Goal: Information Seeking & Learning: Learn about a topic

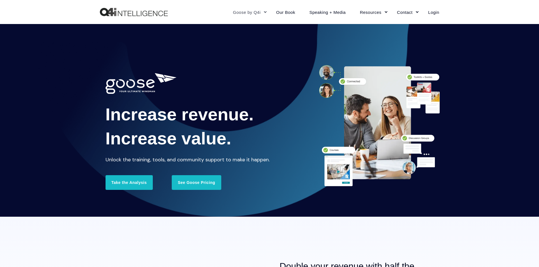
click at [197, 183] on link "See Goose Pricing" at bounding box center [196, 182] width 49 height 15
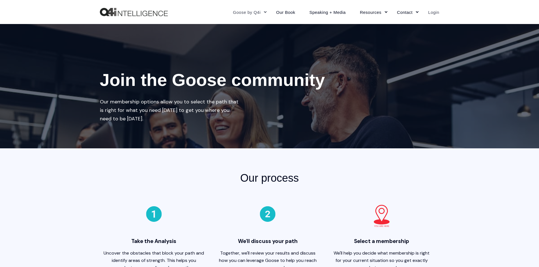
click at [436, 12] on link "Login" at bounding box center [430, 12] width 18 height 25
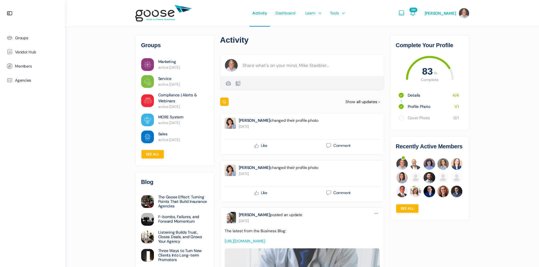
click at [167, 61] on link "Marketing" at bounding box center [167, 62] width 18 height 6
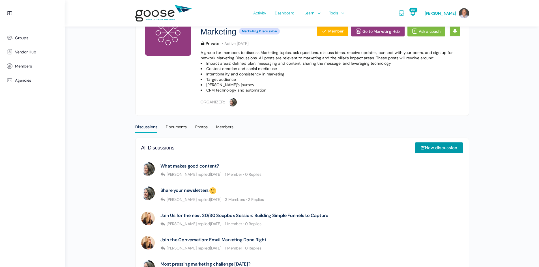
scroll to position [70, 0]
click at [180, 127] on div "Documents" at bounding box center [176, 128] width 21 height 8
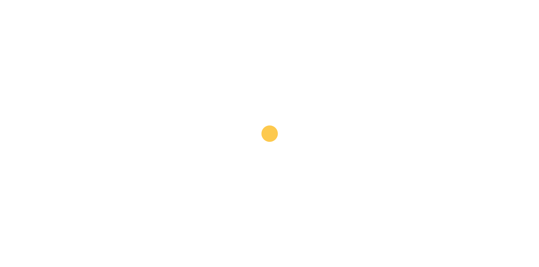
scroll to position [85, 0]
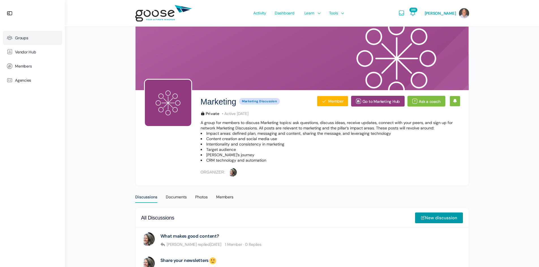
click at [29, 38] on link "Groups" at bounding box center [32, 38] width 59 height 14
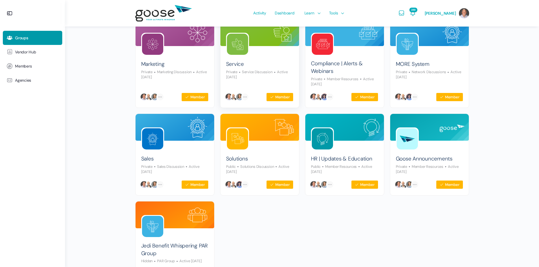
scroll to position [66, 0]
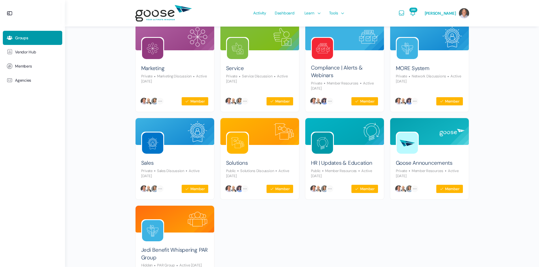
click at [489, 32] on div "Groups Search Search Groups… Reset All Groups My Groups 9 Groups Order By: All …" at bounding box center [302, 129] width 474 height 390
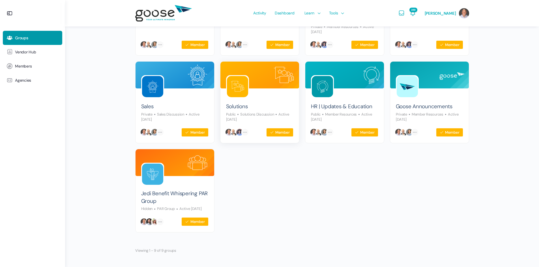
scroll to position [0, 0]
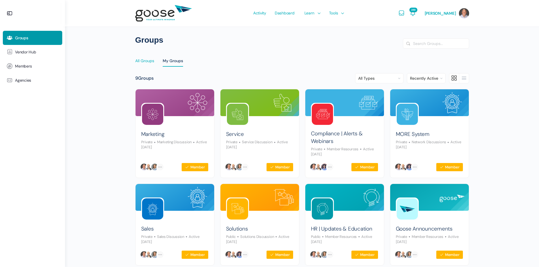
click at [145, 59] on div "All Groups" at bounding box center [144, 62] width 19 height 8
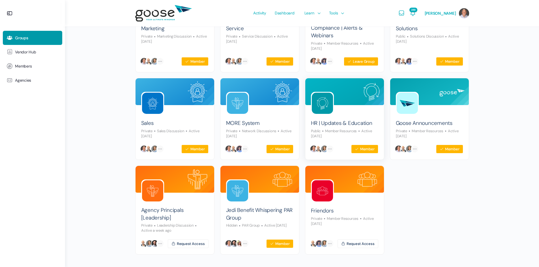
scroll to position [128, 0]
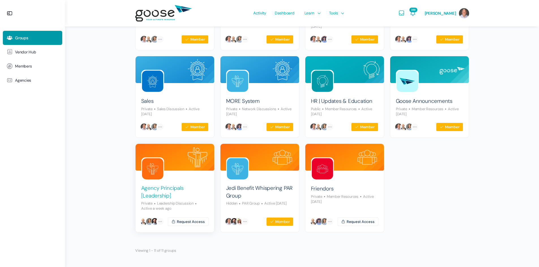
click at [179, 188] on link "Agency Principals [Leadership]" at bounding box center [174, 192] width 67 height 15
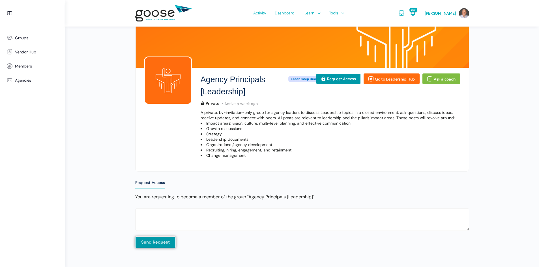
scroll to position [21, 0]
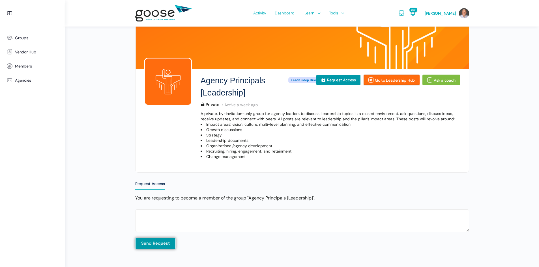
click at [385, 82] on link "Go to Leadership Hub" at bounding box center [391, 80] width 56 height 11
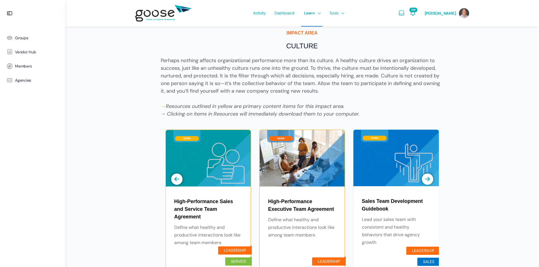
scroll to position [454, 0]
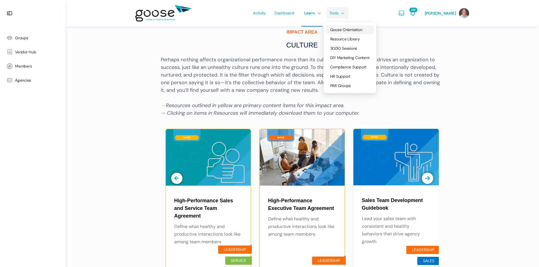
click at [346, 29] on span "Goose Orientation" at bounding box center [346, 29] width 32 height 5
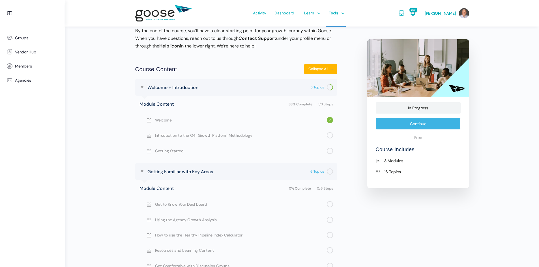
scroll to position [160, 0]
click at [156, 135] on span "Introduction to the Q4i Growth Platform Methodology" at bounding box center [241, 136] width 172 height 6
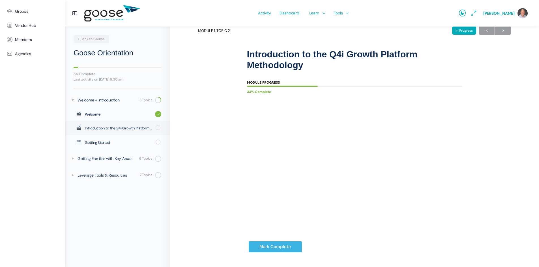
scroll to position [36, 0]
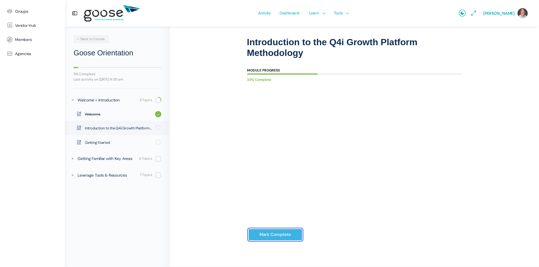
click at [269, 236] on input "Mark Complete" at bounding box center [275, 235] width 54 height 12
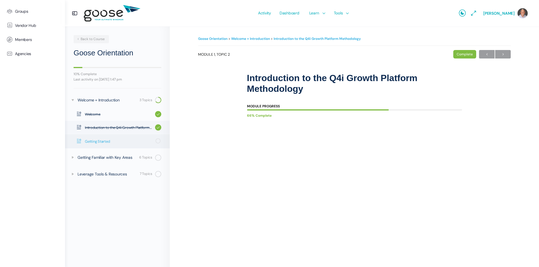
click at [107, 141] on span "Getting Started" at bounding box center [118, 142] width 67 height 6
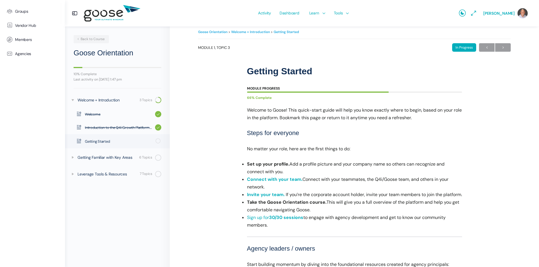
scroll to position [6, 0]
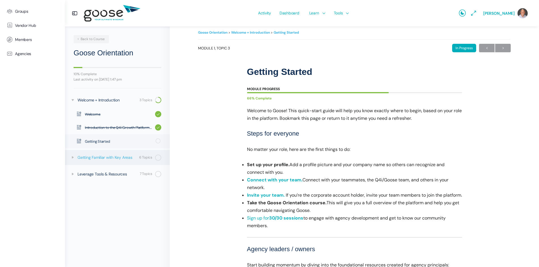
click at [115, 160] on div "Getting Familiar with Key Areas" at bounding box center [107, 157] width 60 height 6
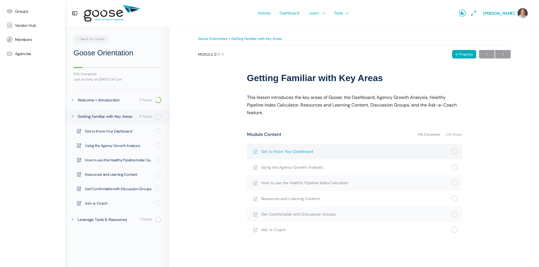
click at [329, 153] on span "Get to Know Your Dashboard" at bounding box center [356, 151] width 190 height 6
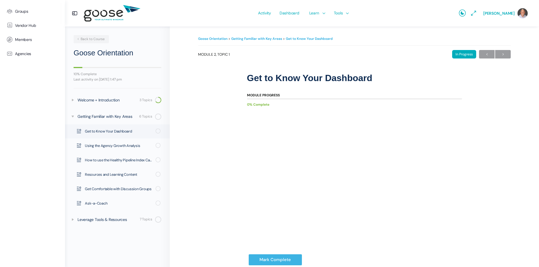
scroll to position [25, 0]
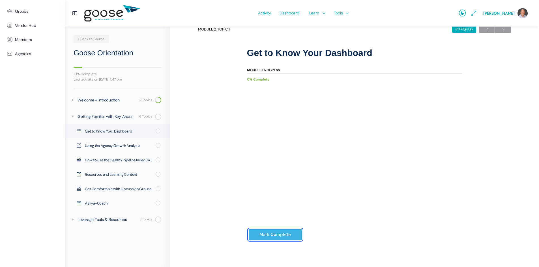
click at [274, 234] on input "Mark Complete" at bounding box center [275, 235] width 54 height 12
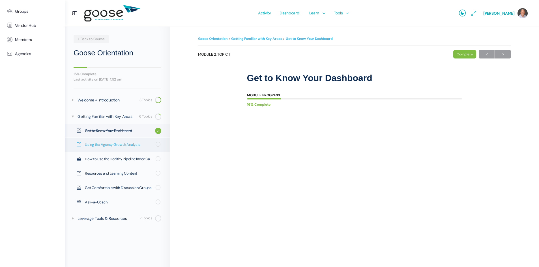
click at [110, 147] on span "Using the Agency Growth Analysis" at bounding box center [118, 145] width 67 height 6
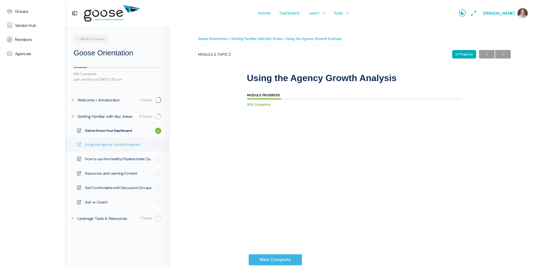
click at [79, 146] on icon at bounding box center [78, 144] width 5 height 5
click at [157, 143] on e-page-transition at bounding box center [269, 133] width 539 height 267
click at [157, 143] on icon at bounding box center [158, 144] width 7 height 7
click at [272, 262] on input "Mark Complete" at bounding box center [275, 260] width 54 height 12
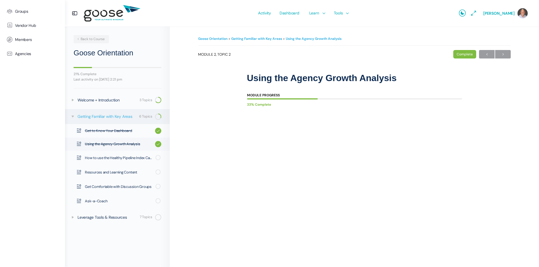
click at [107, 117] on div "Getting Familiar with Key Areas" at bounding box center [107, 116] width 60 height 6
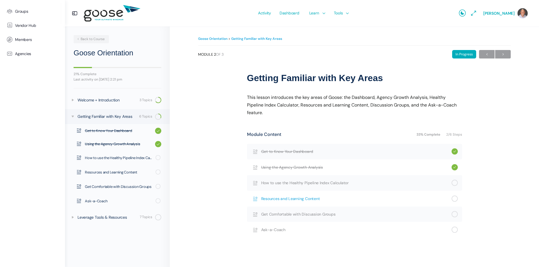
click at [276, 199] on span "Resources and Learning Content" at bounding box center [356, 199] width 190 height 6
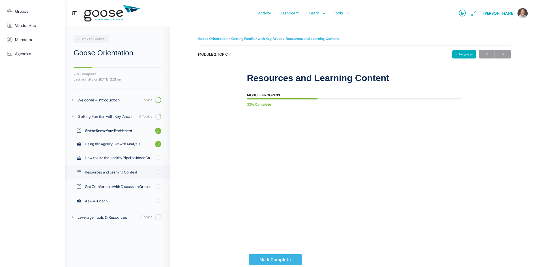
scroll to position [25, 0]
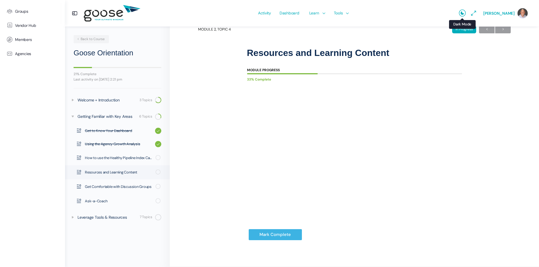
click at [466, 14] on icon at bounding box center [462, 13] width 7 height 7
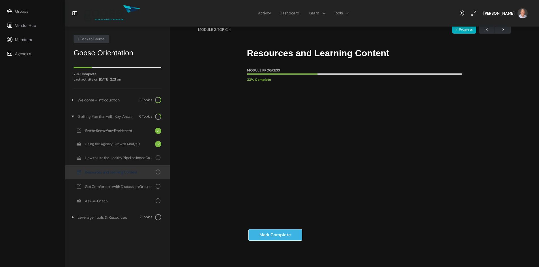
click at [466, 14] on icon at bounding box center [462, 13] width 7 height 7
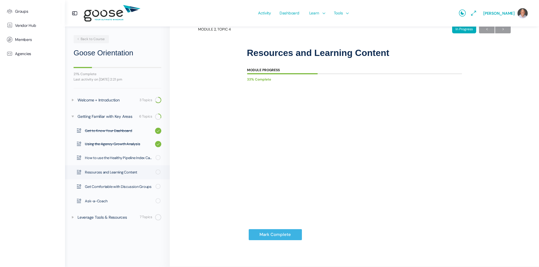
scroll to position [24, 0]
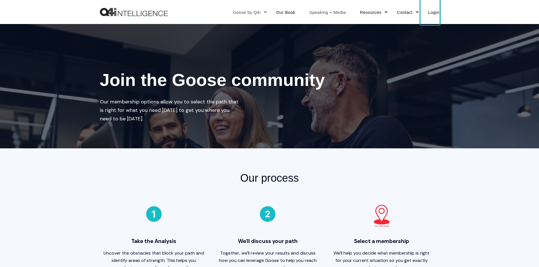
click at [339, 12] on link "Speaking + Media" at bounding box center [327, 12] width 51 height 25
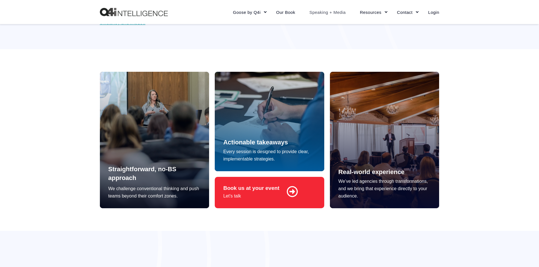
scroll to position [301, 0]
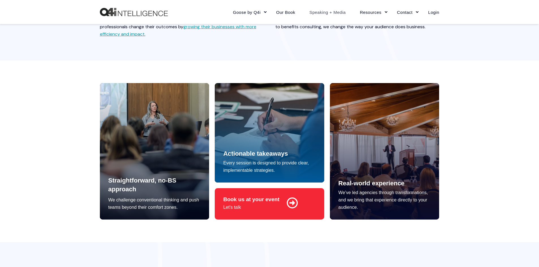
click at [378, 121] on div at bounding box center [384, 151] width 109 height 137
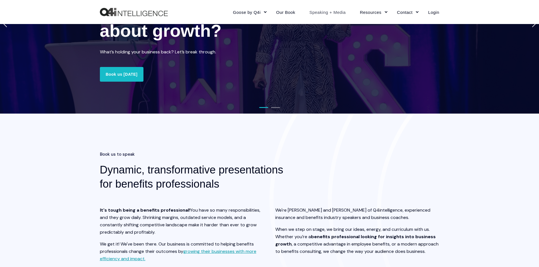
scroll to position [0, 0]
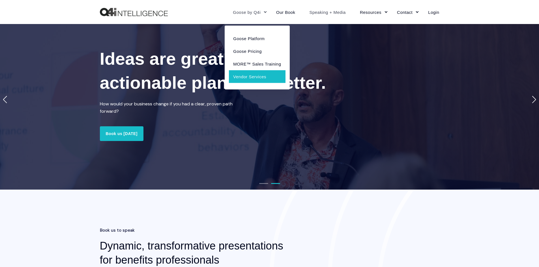
click at [250, 77] on link "Vendor Services" at bounding box center [257, 76] width 56 height 13
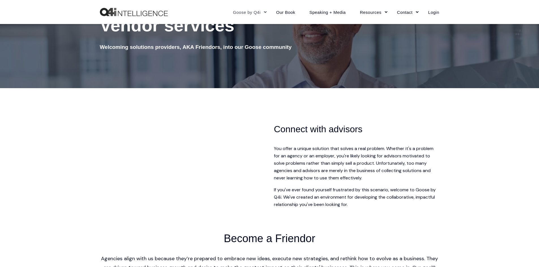
scroll to position [79, 0]
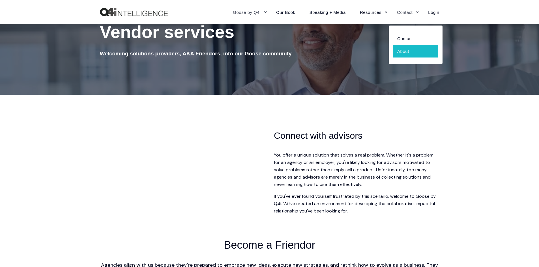
click at [403, 53] on link "About" at bounding box center [415, 51] width 45 height 13
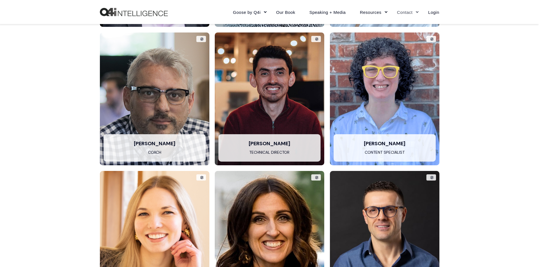
scroll to position [819, 0]
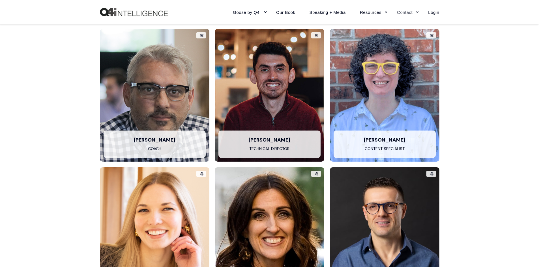
drag, startPoint x: 28, startPoint y: 122, endPoint x: 498, endPoint y: 130, distance: 469.8
click at [498, 130] on div "Meet our amazing team [PERSON_NAME] Founding Partner & Coach "For me, nothing i…" at bounding box center [269, 91] width 539 height 498
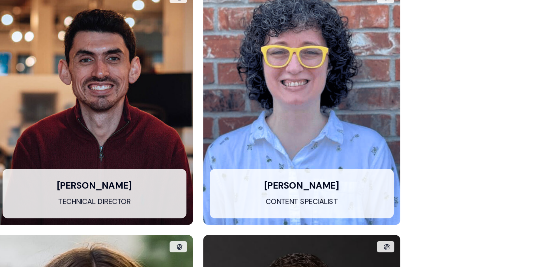
scroll to position [736, 0]
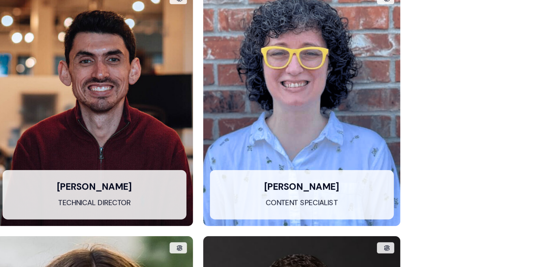
drag, startPoint x: 497, startPoint y: 134, endPoint x: 473, endPoint y: 229, distance: 97.9
click at [473, 229] on div "Meet our amazing team [PERSON_NAME] Founding Partner & Coach "For me, nothing i…" at bounding box center [269, 174] width 539 height 498
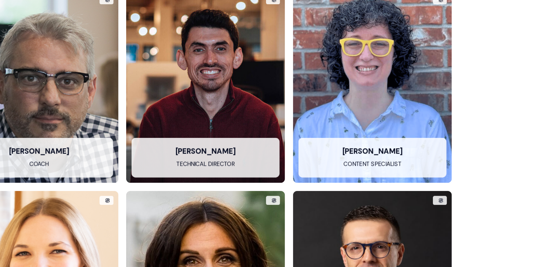
scroll to position [772, 0]
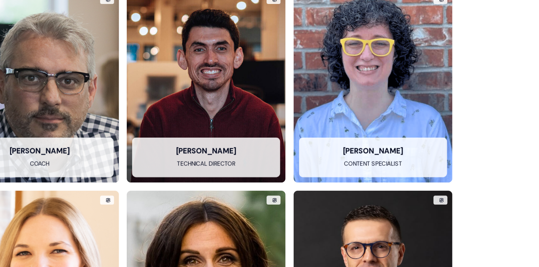
drag, startPoint x: 473, startPoint y: 229, endPoint x: 461, endPoint y: 206, distance: 26.2
click at [461, 206] on div "Meet our amazing team [PERSON_NAME] Founding Partner & Coach "For me, nothing i…" at bounding box center [269, 138] width 539 height 498
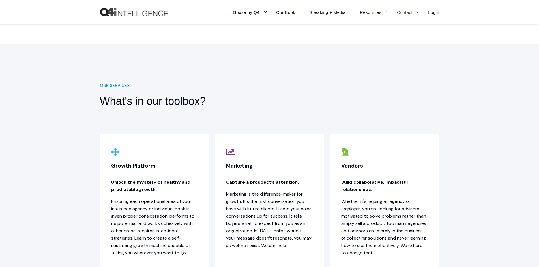
scroll to position [0, 0]
